Goal: Task Accomplishment & Management: Manage account settings

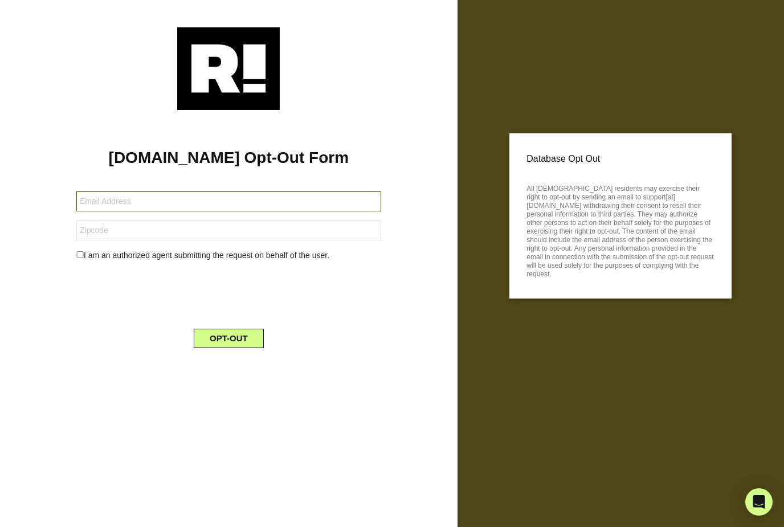
click at [239, 202] on input "text" at bounding box center [228, 201] width 305 height 20
type input "J"
type input "[EMAIL_ADDRESS][DOMAIN_NAME]"
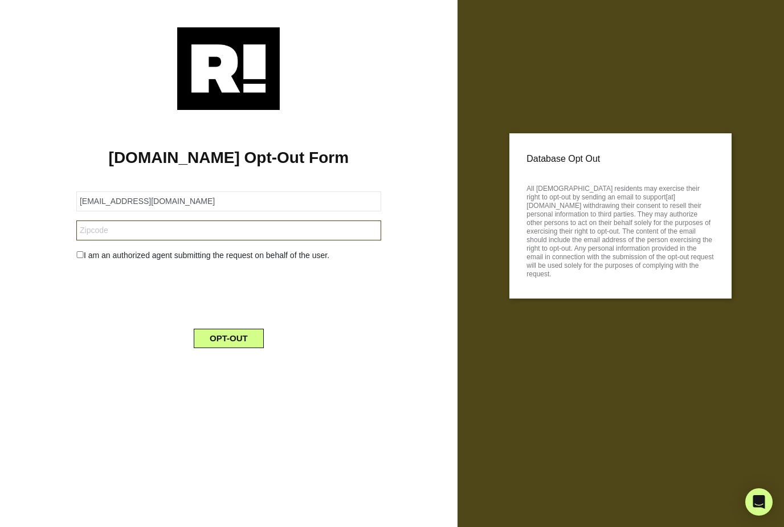
type input "53219"
click at [83, 257] on input "checkbox" at bounding box center [79, 254] width 7 height 7
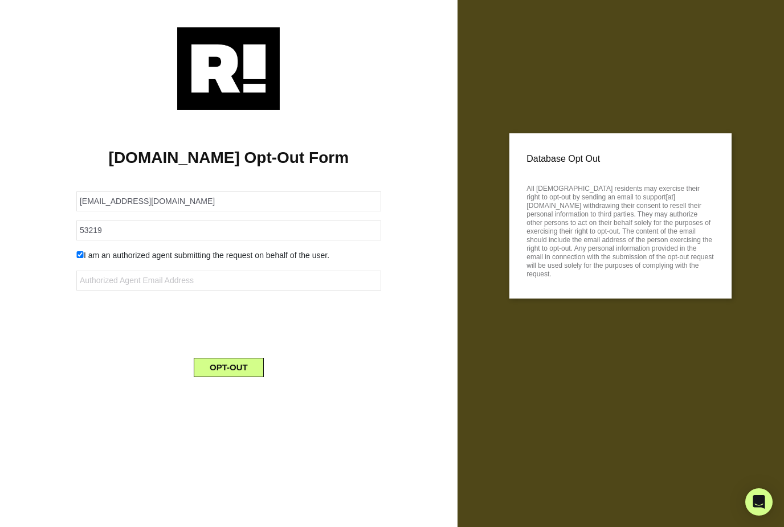
click at [77, 257] on input "checkbox" at bounding box center [79, 254] width 7 height 7
checkbox input "false"
click at [237, 337] on button "OPT-OUT" at bounding box center [229, 338] width 70 height 19
